Goal: Go to known website: Go to known website

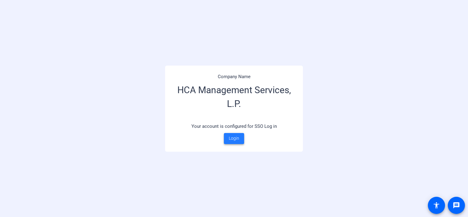
click at [231, 140] on span "Login" at bounding box center [234, 138] width 10 height 6
click at [453, 40] on div "Company Name HCA Management Services, L.P. Your account is configured for SSO L…" at bounding box center [234, 108] width 468 height 217
